Goal: Information Seeking & Learning: Check status

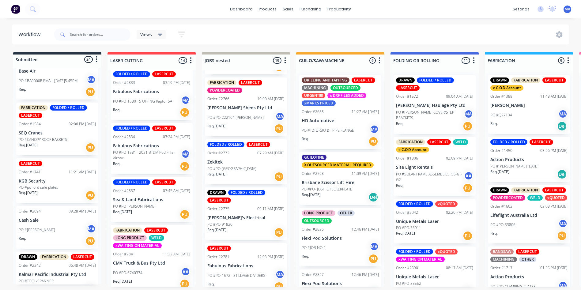
scroll to position [123, 0]
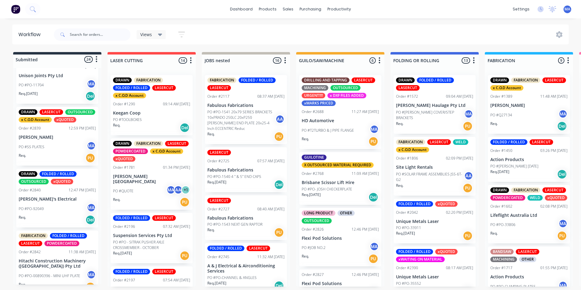
scroll to position [1123, 0]
click at [60, 219] on div "Req. Del" at bounding box center [57, 220] width 77 height 10
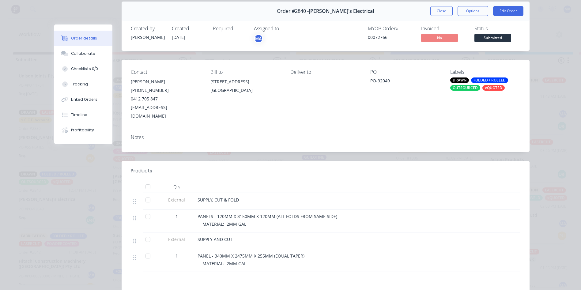
scroll to position [61, 0]
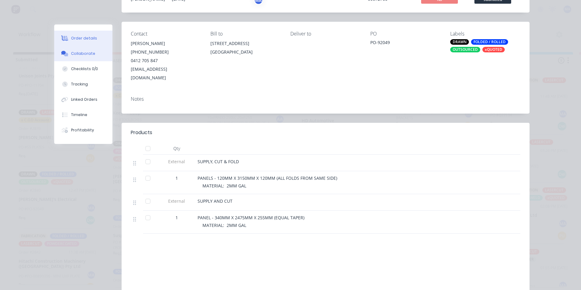
click at [79, 55] on div "Collaborate" at bounding box center [83, 54] width 24 height 6
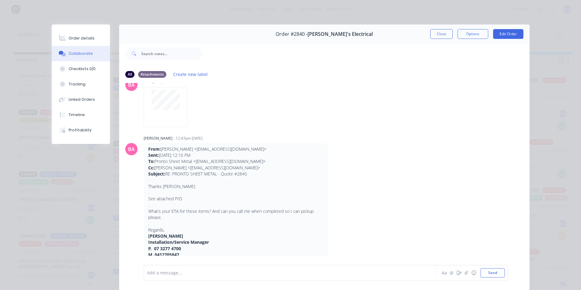
scroll to position [123, 0]
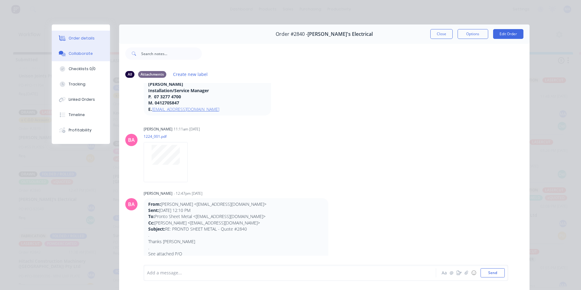
click at [98, 39] on button "Order details" at bounding box center [81, 38] width 58 height 15
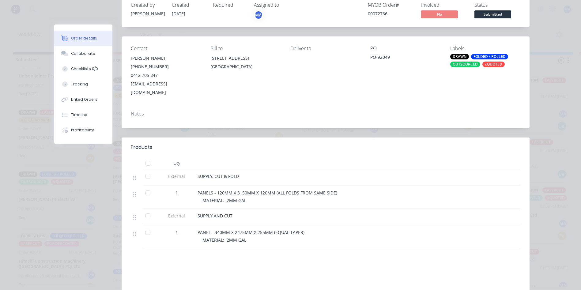
scroll to position [0, 0]
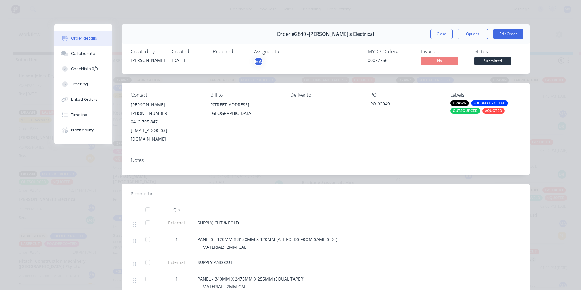
drag, startPoint x: 430, startPoint y: 30, endPoint x: 339, endPoint y: 73, distance: 100.9
click at [431, 30] on button "Close" at bounding box center [441, 34] width 22 height 10
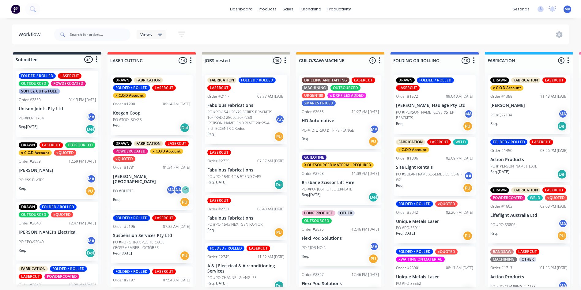
scroll to position [1031, 0]
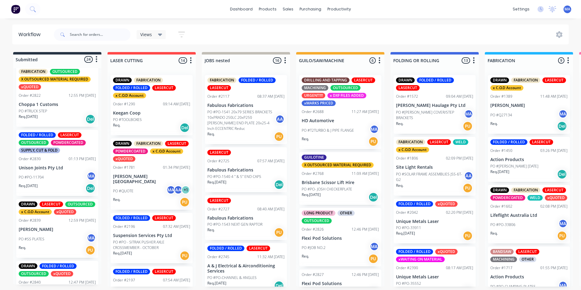
click at [57, 235] on div "PO #SS PLATES MA" at bounding box center [57, 239] width 77 height 12
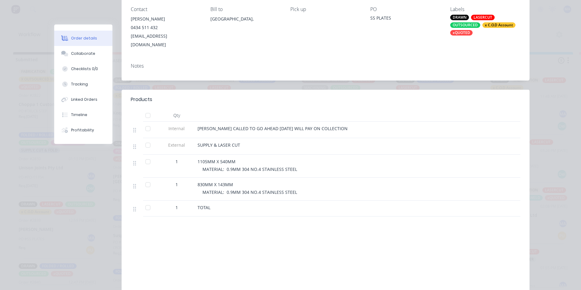
scroll to position [92, 0]
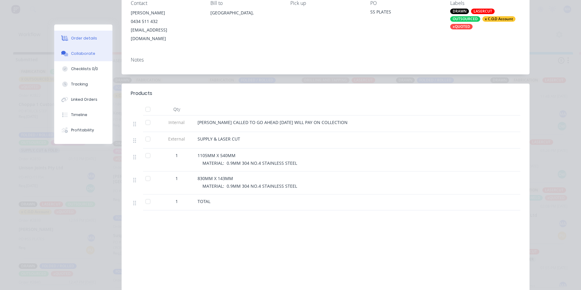
click at [77, 51] on div "Collaborate" at bounding box center [83, 54] width 24 height 6
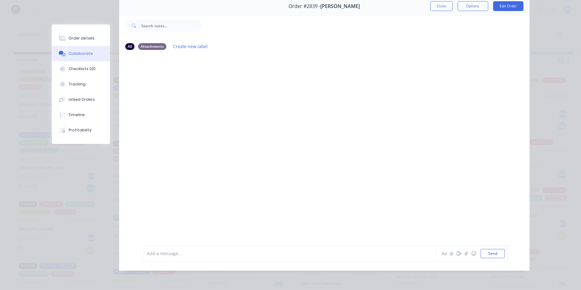
scroll to position [0, 0]
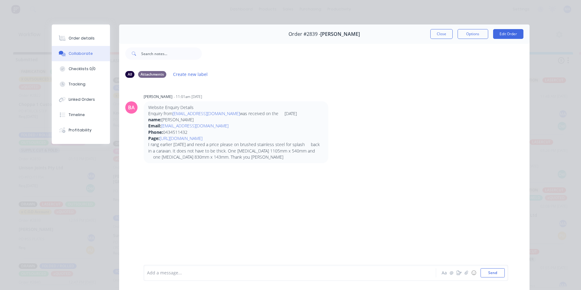
drag, startPoint x: 439, startPoint y: 34, endPoint x: 323, endPoint y: 85, distance: 126.8
click at [439, 34] on button "Close" at bounding box center [441, 34] width 22 height 10
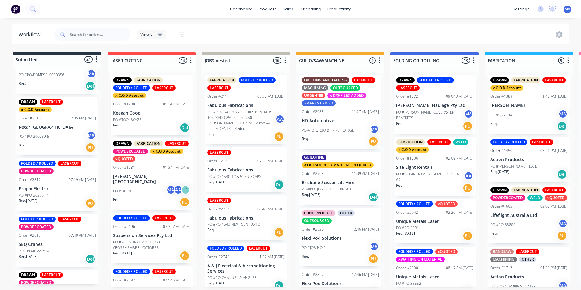
scroll to position [755, 0]
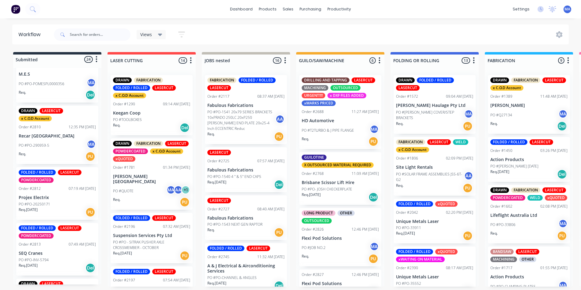
click at [66, 243] on div "FOLDED / ROLLED LASERCUT POWDERCOATED Order #2813 07:49 AM [DATE] SEQ Cranes PO…" at bounding box center [57, 249] width 82 height 53
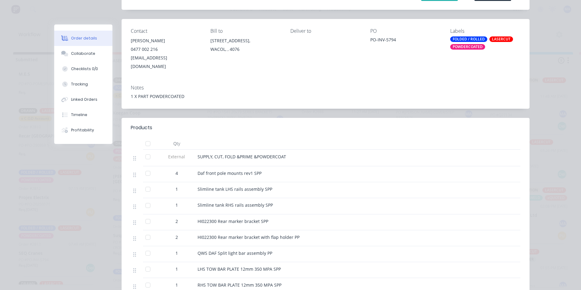
scroll to position [61, 0]
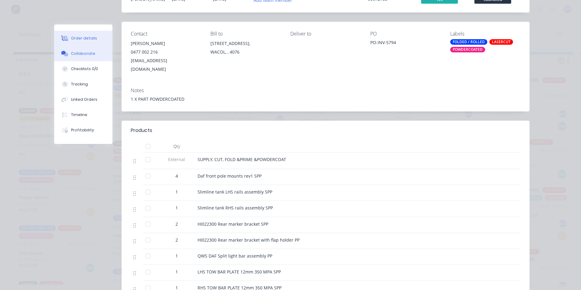
click at [86, 58] on button "Collaborate" at bounding box center [83, 53] width 58 height 15
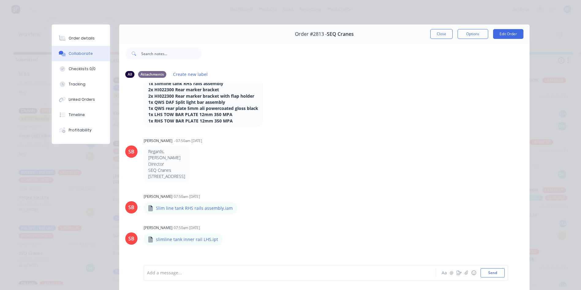
scroll to position [613, 0]
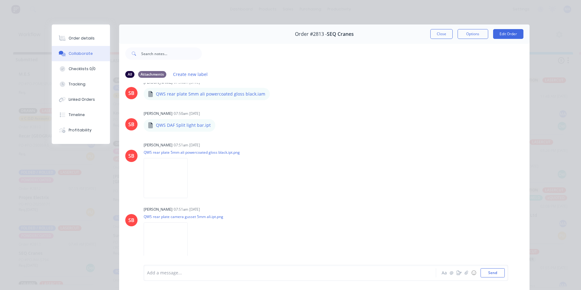
drag, startPoint x: 442, startPoint y: 32, endPoint x: 300, endPoint y: 70, distance: 146.0
click at [442, 33] on button "Close" at bounding box center [441, 34] width 22 height 10
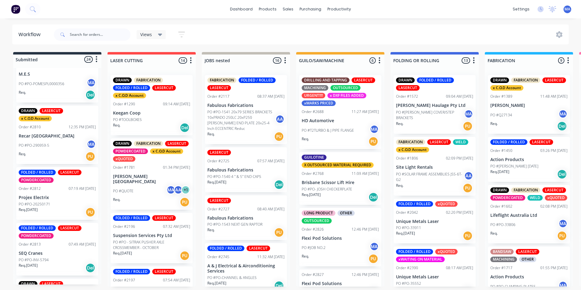
scroll to position [756, 0]
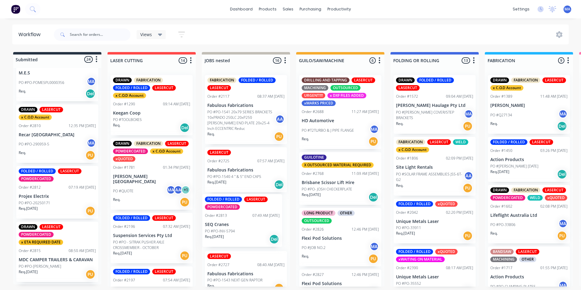
drag, startPoint x: 58, startPoint y: 251, endPoint x: 233, endPoint y: 234, distance: 175.1
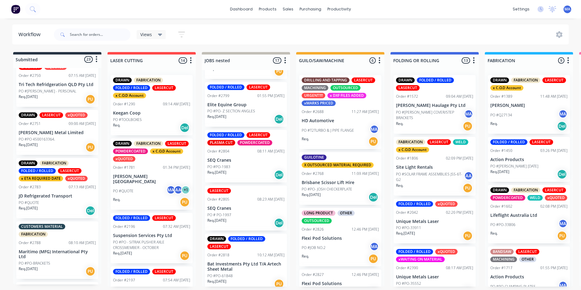
scroll to position [450, 0]
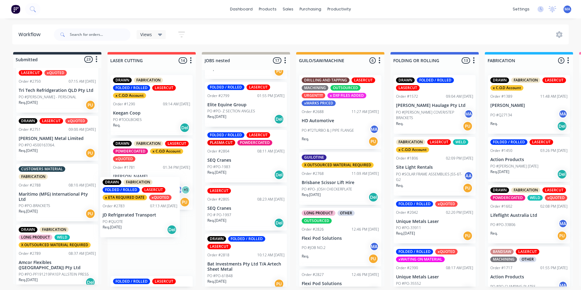
drag, startPoint x: 53, startPoint y: 206, endPoint x: 141, endPoint y: 221, distance: 88.7
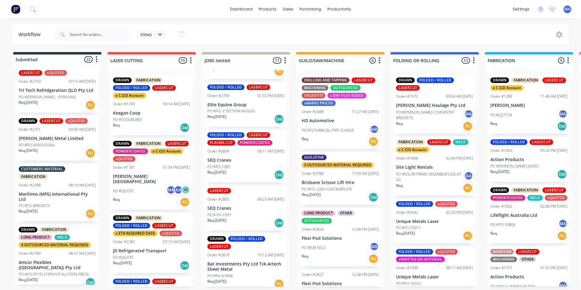
click at [72, 112] on div "DRAWN LASERCUT x C.O.D Account Order #1227 08:12 AM [DATE] Base Air PO #BA9000R…" at bounding box center [57, 176] width 88 height 217
click at [83, 100] on div "Req. [DATE] PU" at bounding box center [57, 105] width 77 height 10
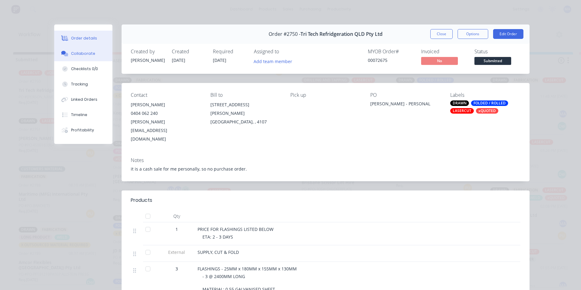
click at [100, 58] on button "Collaborate" at bounding box center [83, 53] width 58 height 15
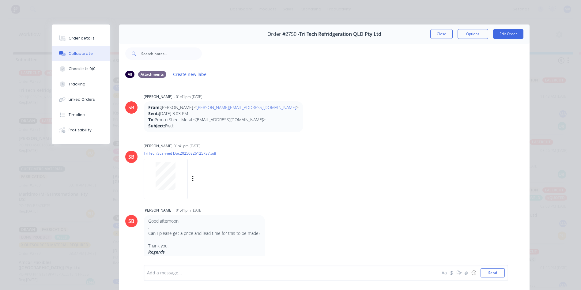
click at [173, 183] on div at bounding box center [165, 176] width 39 height 28
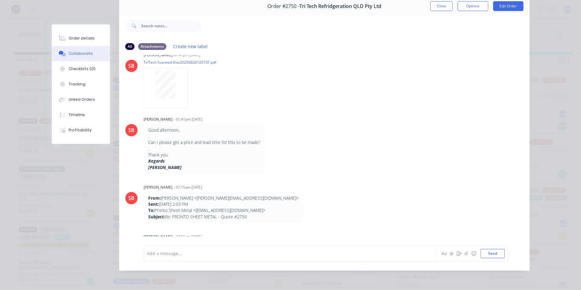
scroll to position [0, 0]
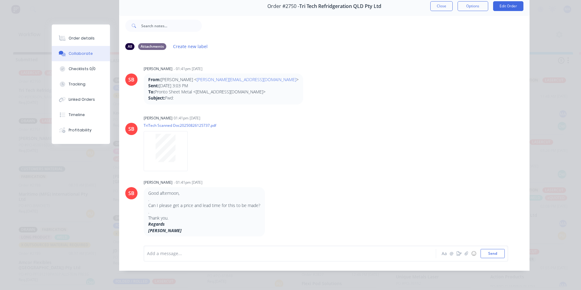
click at [434, 8] on div "Order #2750 - Tri Tech Refridgeration QLD Pty Ltd Close Options Edit Order" at bounding box center [324, 6] width 410 height 19
click at [432, 5] on button "Close" at bounding box center [441, 6] width 22 height 10
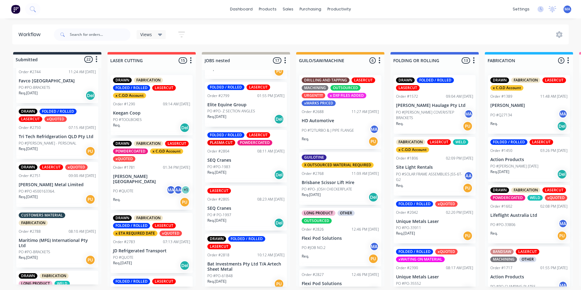
scroll to position [389, 0]
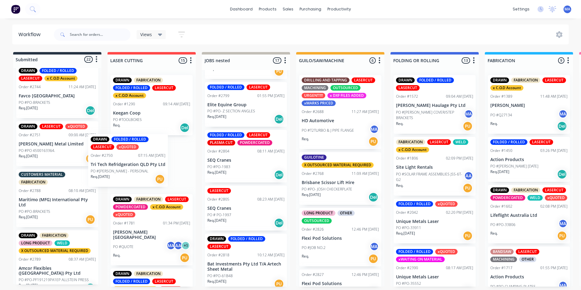
drag, startPoint x: 59, startPoint y: 157, endPoint x: 135, endPoint y: 173, distance: 78.3
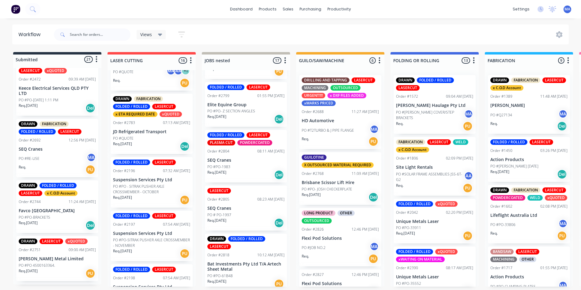
scroll to position [171, 0]
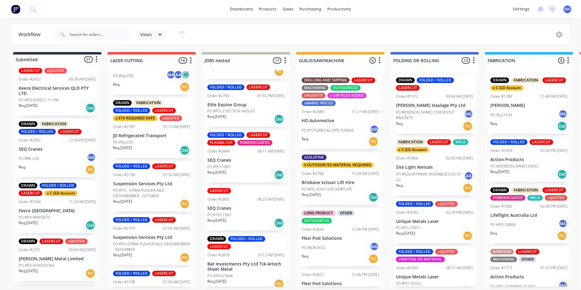
click at [157, 147] on div "Req. [DATE] Del" at bounding box center [151, 150] width 77 height 10
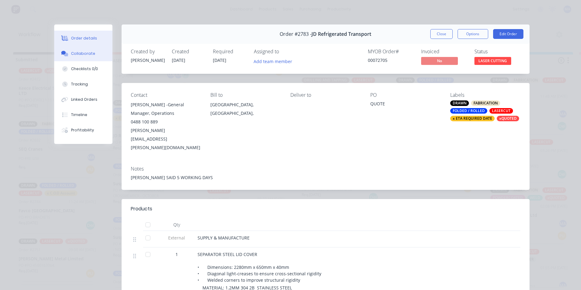
click at [93, 50] on button "Collaborate" at bounding box center [83, 53] width 58 height 15
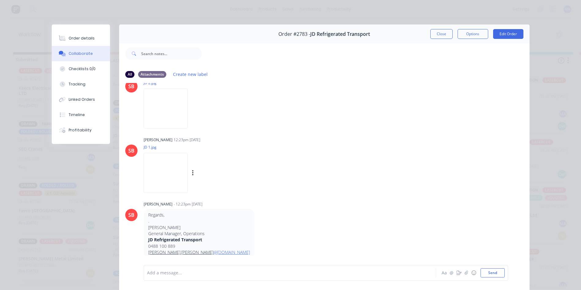
scroll to position [184, 0]
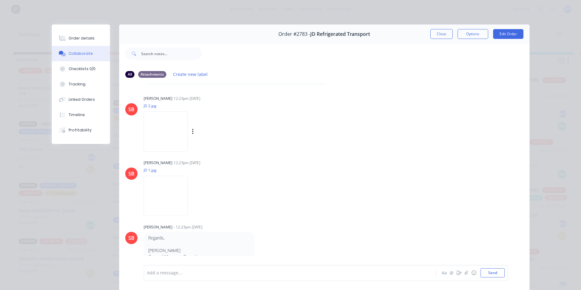
click at [183, 126] on img at bounding box center [166, 131] width 44 height 40
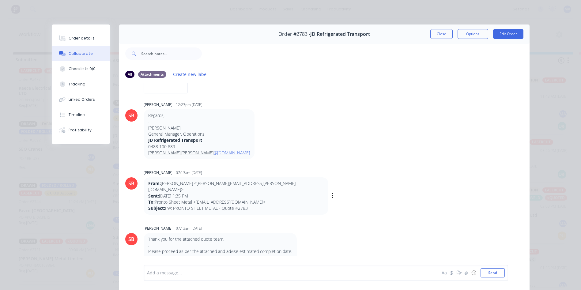
scroll to position [326, 0]
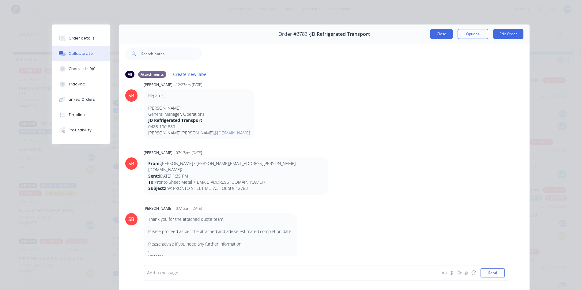
click at [444, 34] on button "Close" at bounding box center [441, 34] width 22 height 10
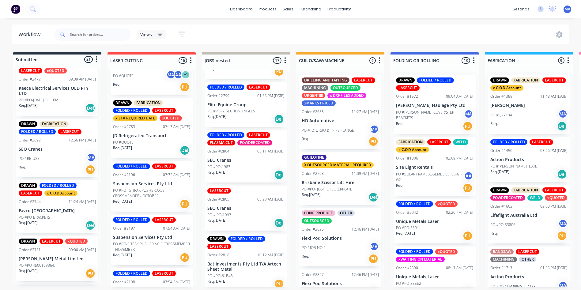
click at [160, 133] on p "JD Refrigerated Transport" at bounding box center [151, 135] width 77 height 5
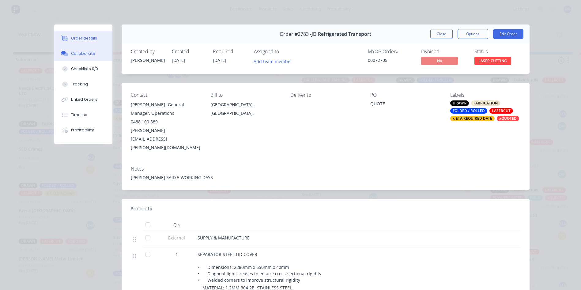
click at [79, 58] on button "Collaborate" at bounding box center [83, 53] width 58 height 15
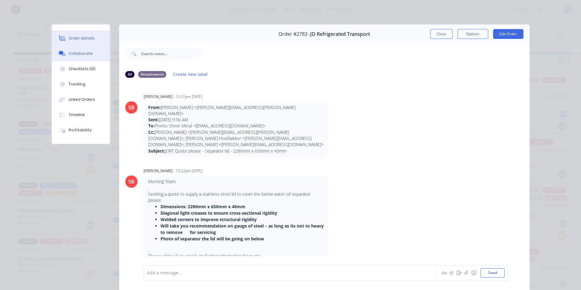
click at [73, 41] on div "Order details" at bounding box center [82, 39] width 26 height 6
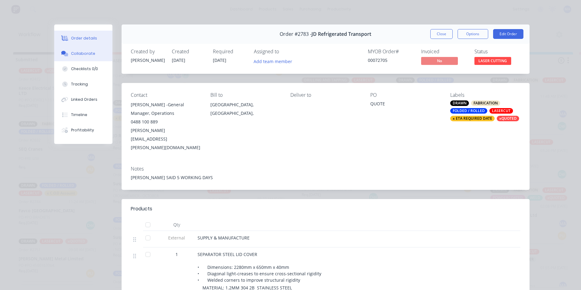
click at [81, 56] on div "Collaborate" at bounding box center [83, 54] width 24 height 6
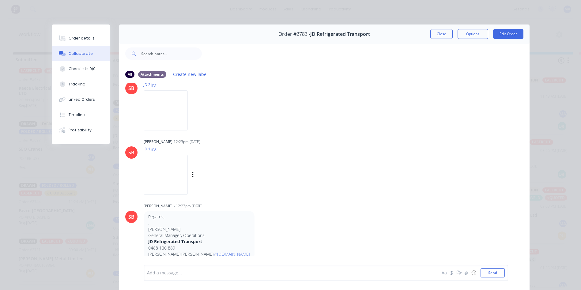
scroll to position [184, 0]
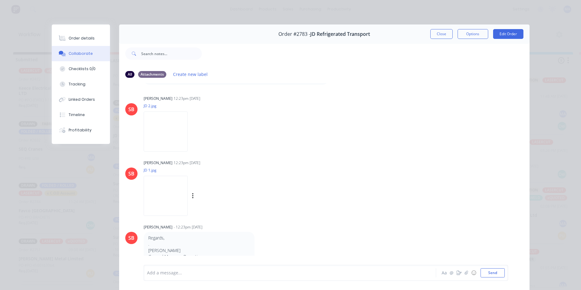
click at [180, 181] on img at bounding box center [166, 196] width 44 height 40
drag, startPoint x: 429, startPoint y: 30, endPoint x: 416, endPoint y: 43, distance: 18.8
click at [430, 30] on button "Close" at bounding box center [441, 34] width 22 height 10
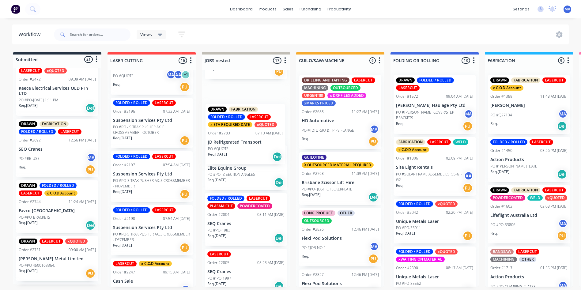
drag, startPoint x: 132, startPoint y: 136, endPoint x: 232, endPoint y: 149, distance: 101.0
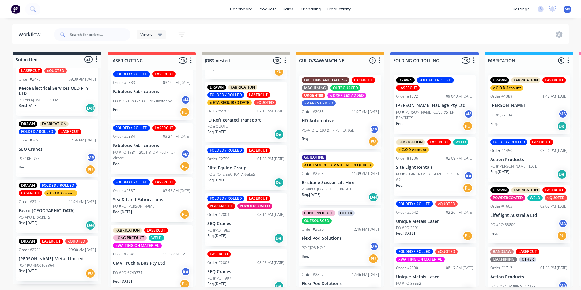
scroll to position [1, 0]
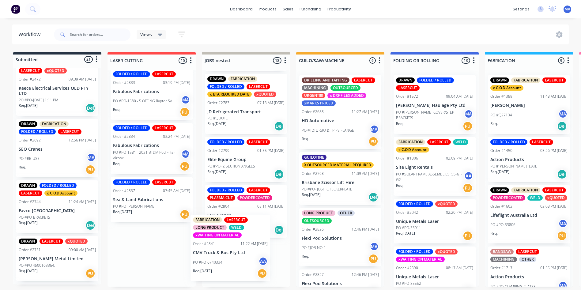
drag, startPoint x: 164, startPoint y: 262, endPoint x: 251, endPoint y: 253, distance: 88.3
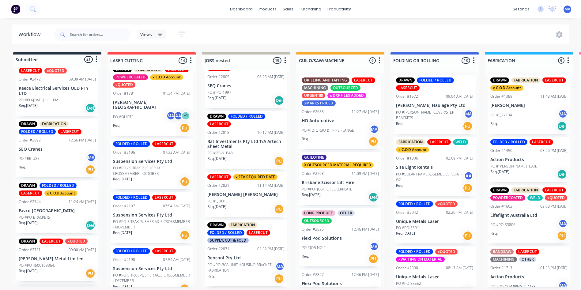
scroll to position [0, 0]
